Goal: Check status: Check status

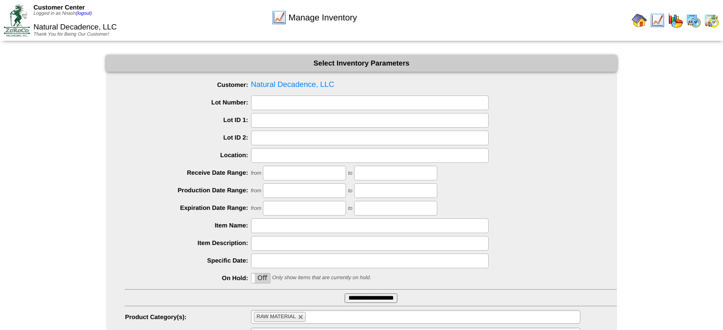
click at [710, 19] on img at bounding box center [711, 20] width 15 height 15
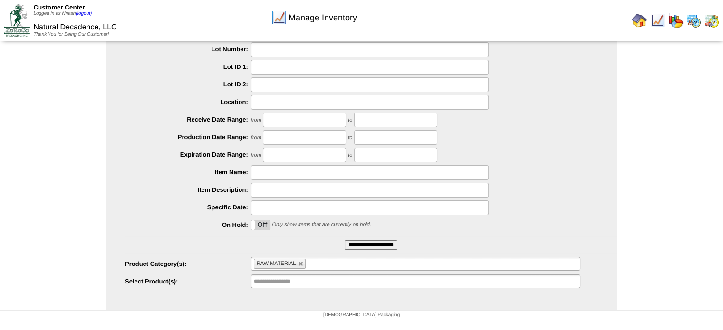
scroll to position [235, 0]
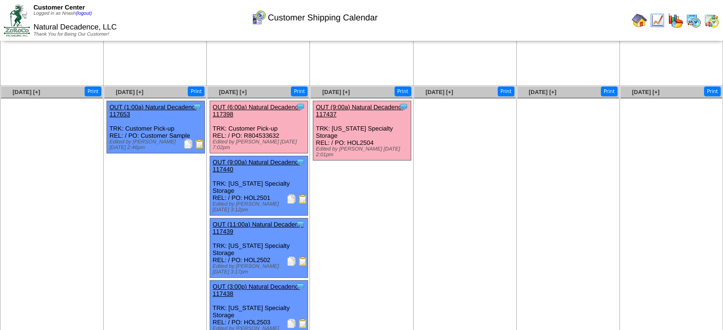
scroll to position [139, 0]
click at [291, 319] on img at bounding box center [292, 324] width 10 height 10
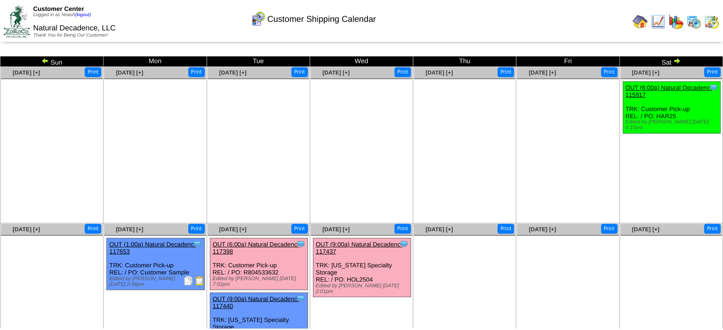
scroll to position [139, 0]
